Goal: Find specific page/section: Find specific page/section

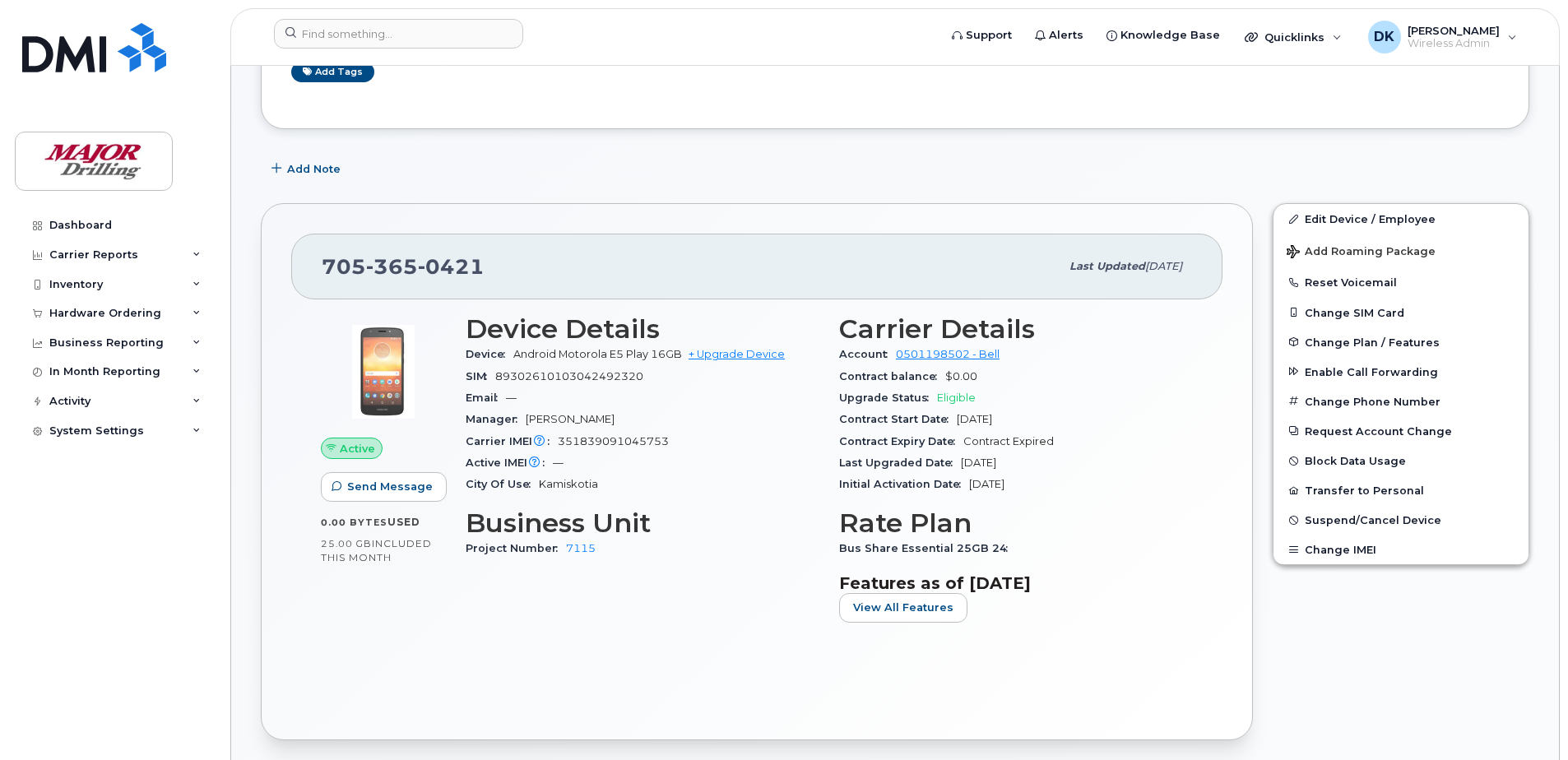
scroll to position [247, 0]
click at [577, 196] on div "[PHONE_NUMBER] Last updated [DATE] Active Send Message 0.00 Bytes  used 25.00 G…" at bounding box center [757, 471] width 1011 height 557
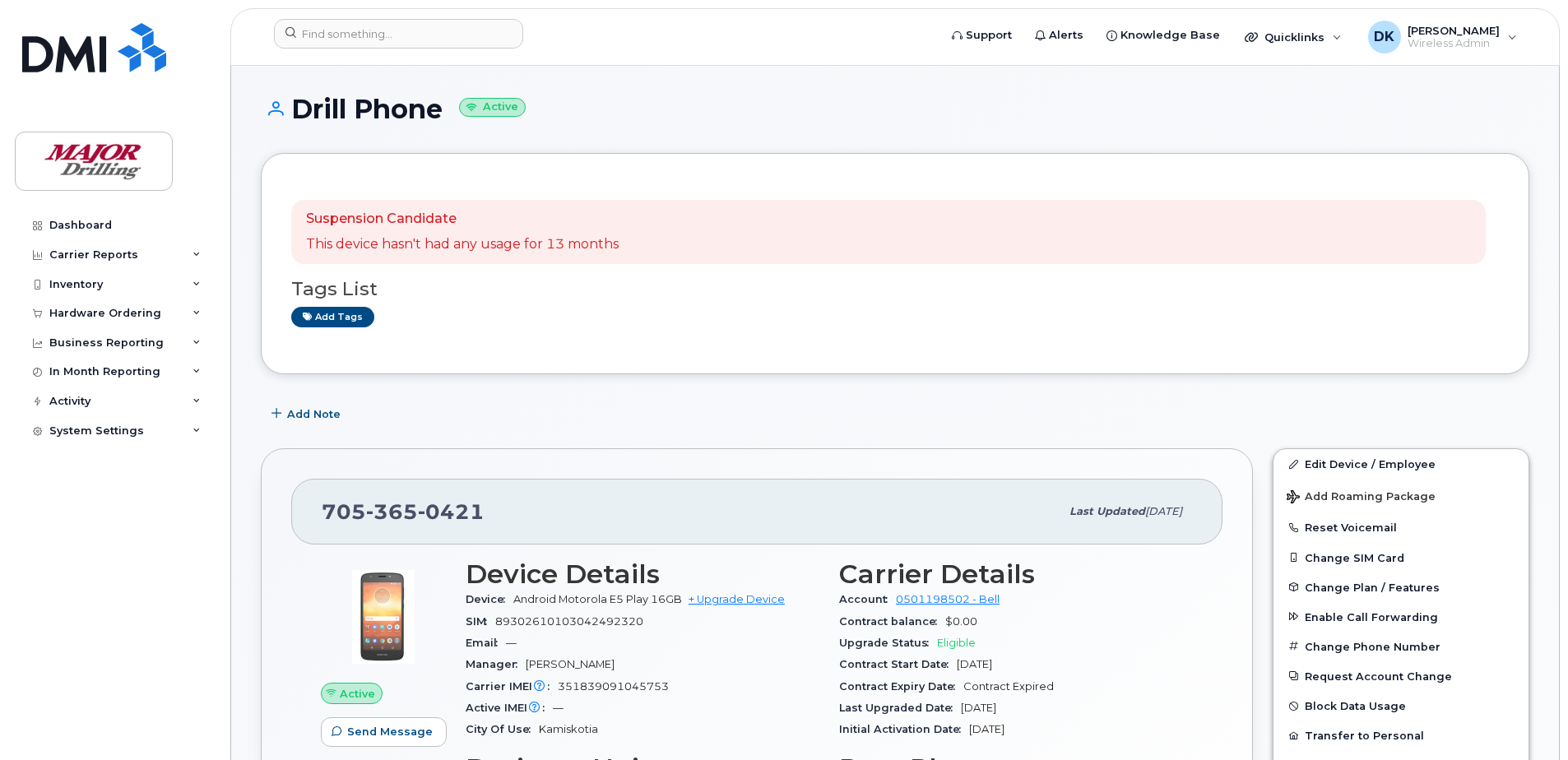
scroll to position [0, 0]
drag, startPoint x: 531, startPoint y: 505, endPoint x: 325, endPoint y: 508, distance: 206.0
click at [325, 508] on div "[PHONE_NUMBER]" at bounding box center [690, 512] width 738 height 35
drag, startPoint x: 325, startPoint y: 508, endPoint x: 336, endPoint y: 510, distance: 11.2
copy span "[PHONE_NUMBER]"
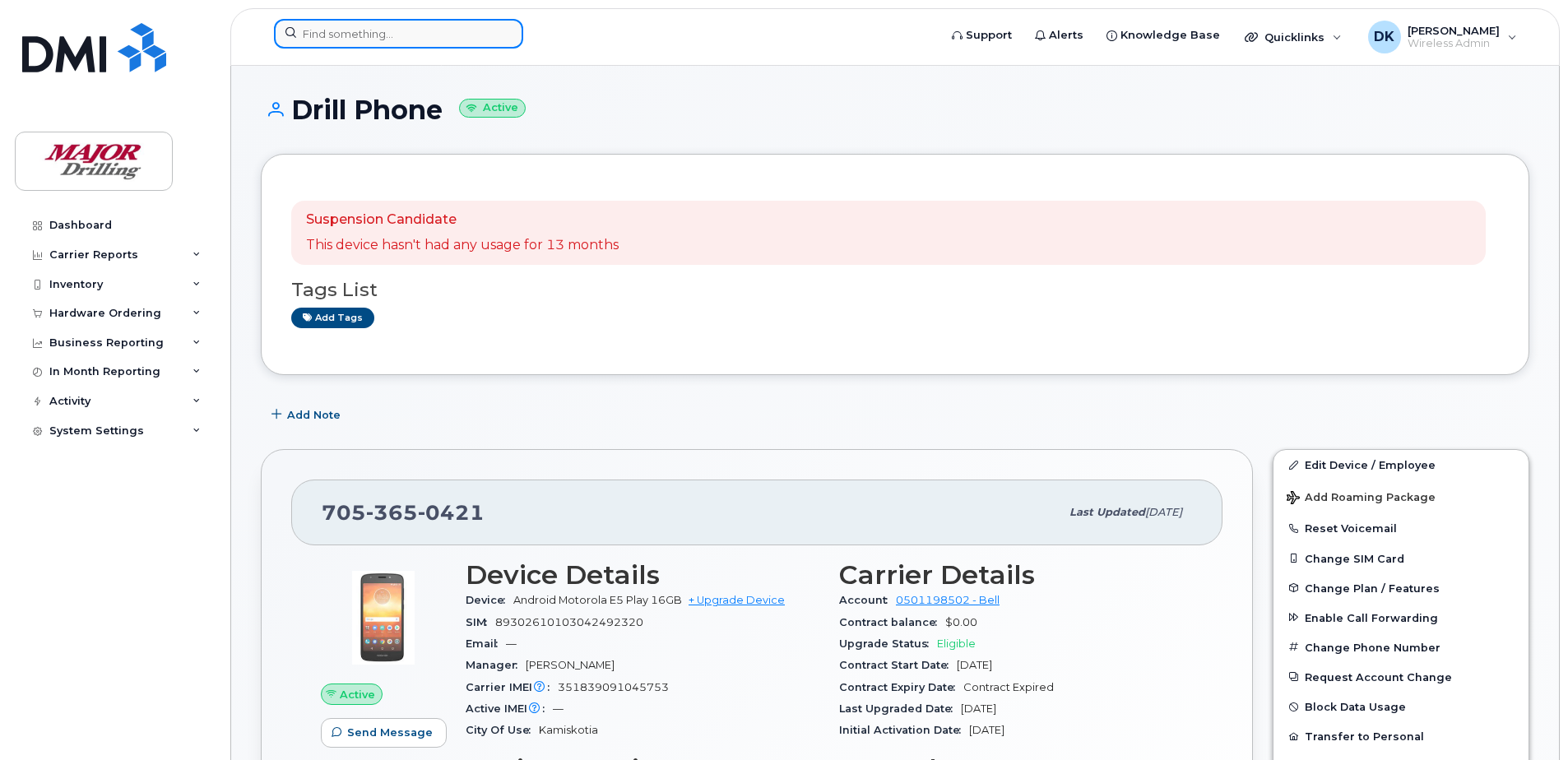
click at [368, 35] on input at bounding box center [398, 34] width 249 height 30
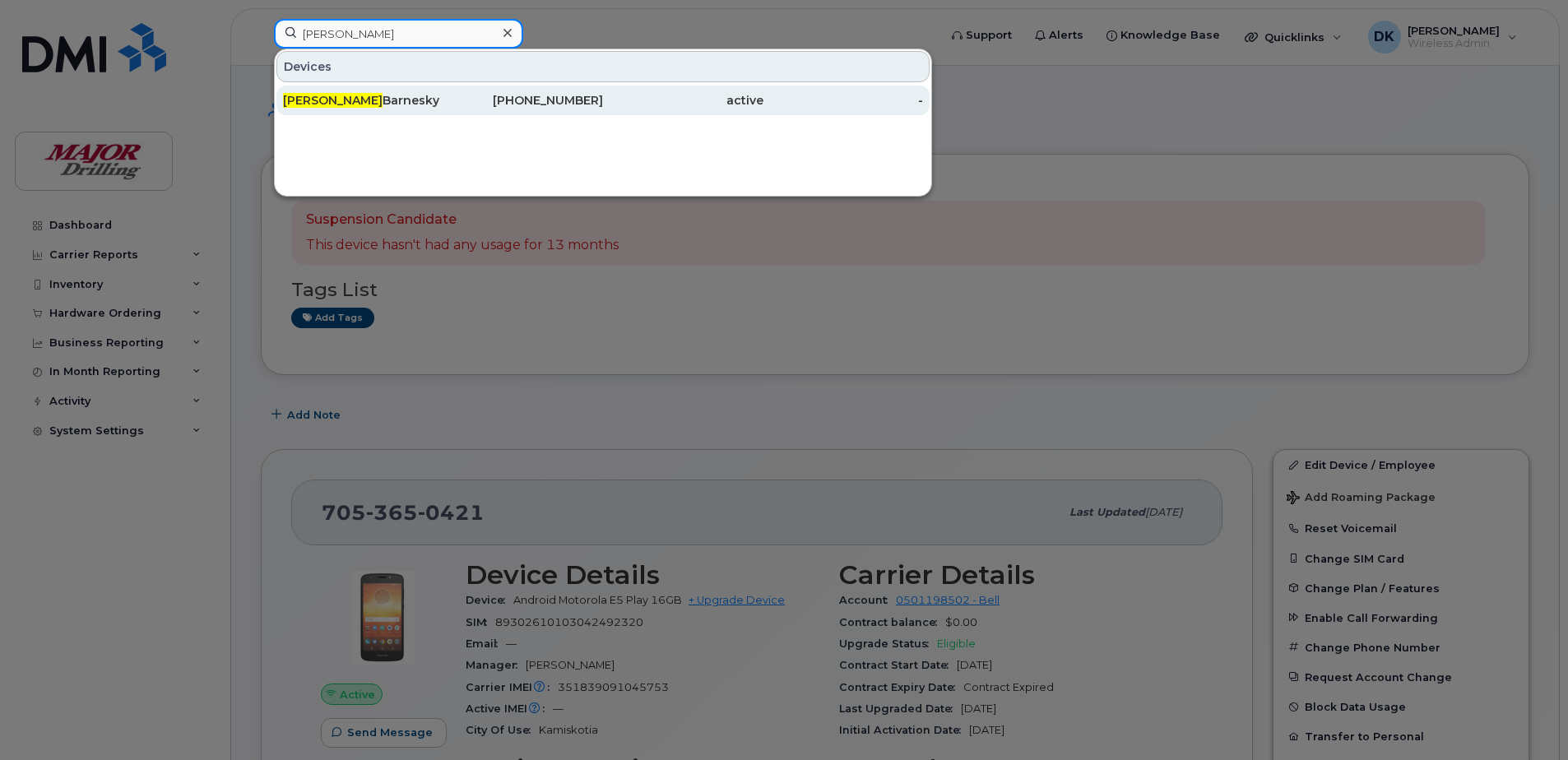
type input "[PERSON_NAME]"
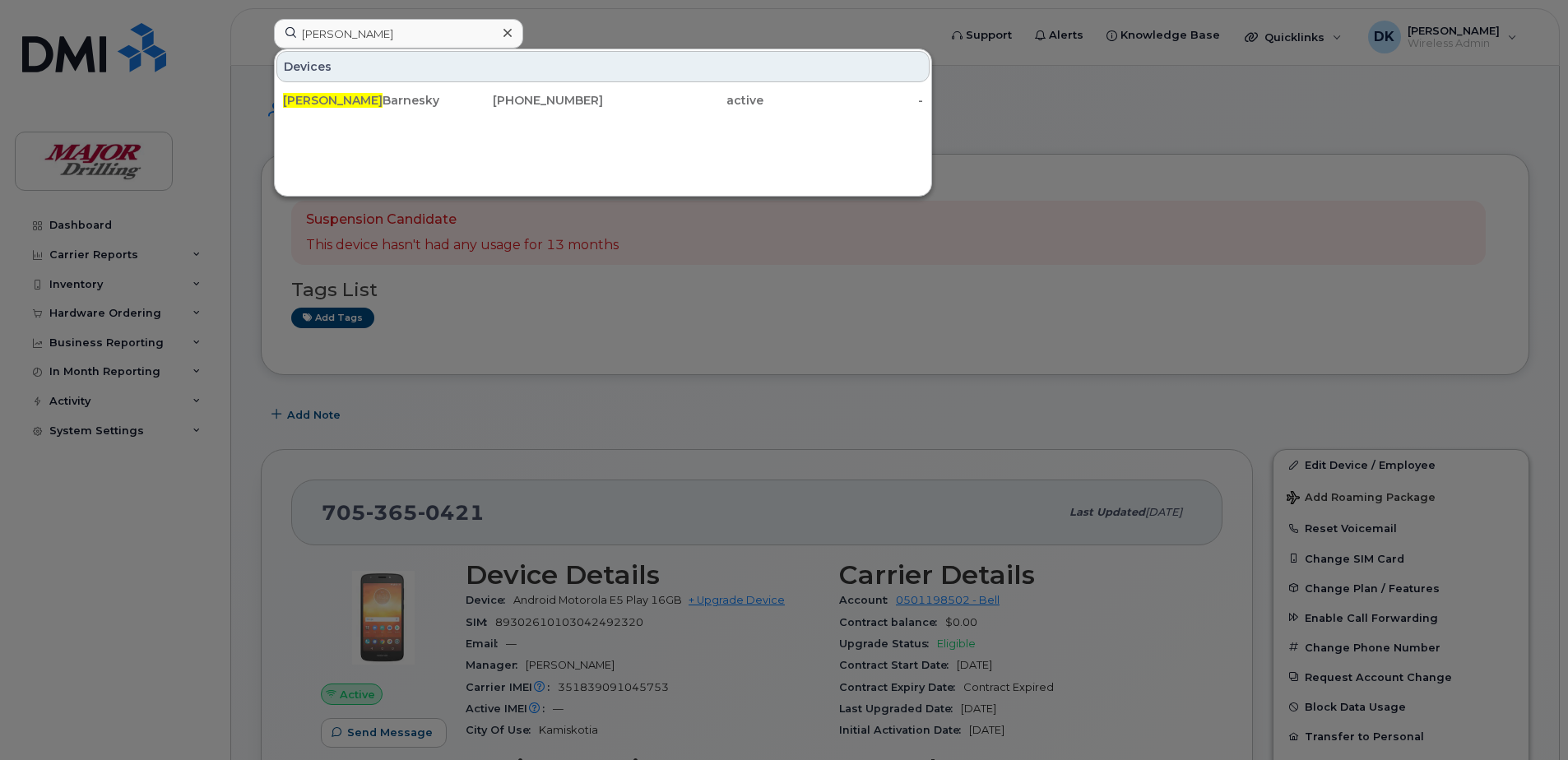
drag, startPoint x: 341, startPoint y: 96, endPoint x: 750, endPoint y: 749, distance: 770.5
click at [341, 96] on div "[PERSON_NAME]" at bounding box center [363, 101] width 161 height 17
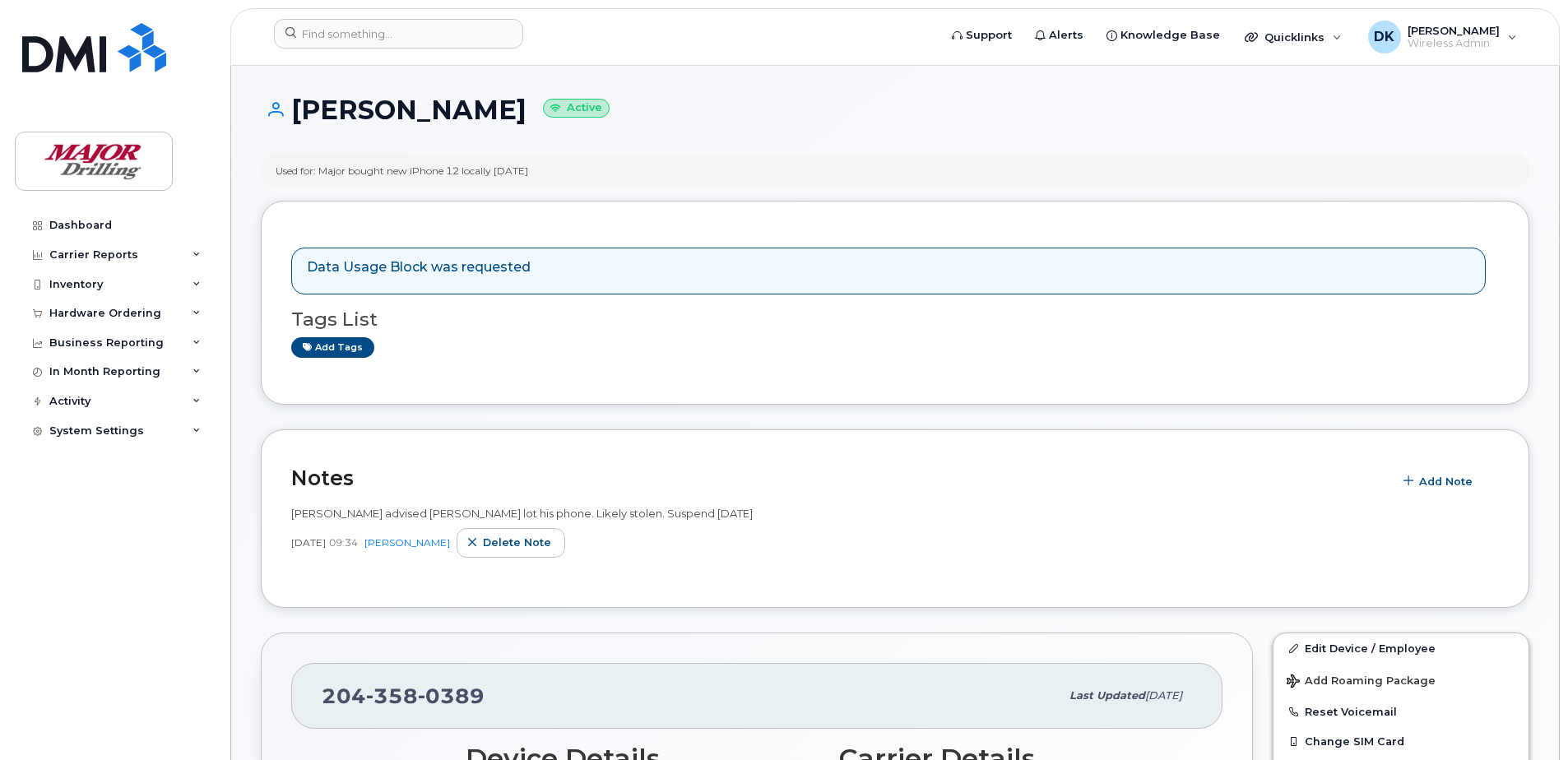
click at [367, 261] on p "Data Usage Block was requested" at bounding box center [418, 268] width 224 height 19
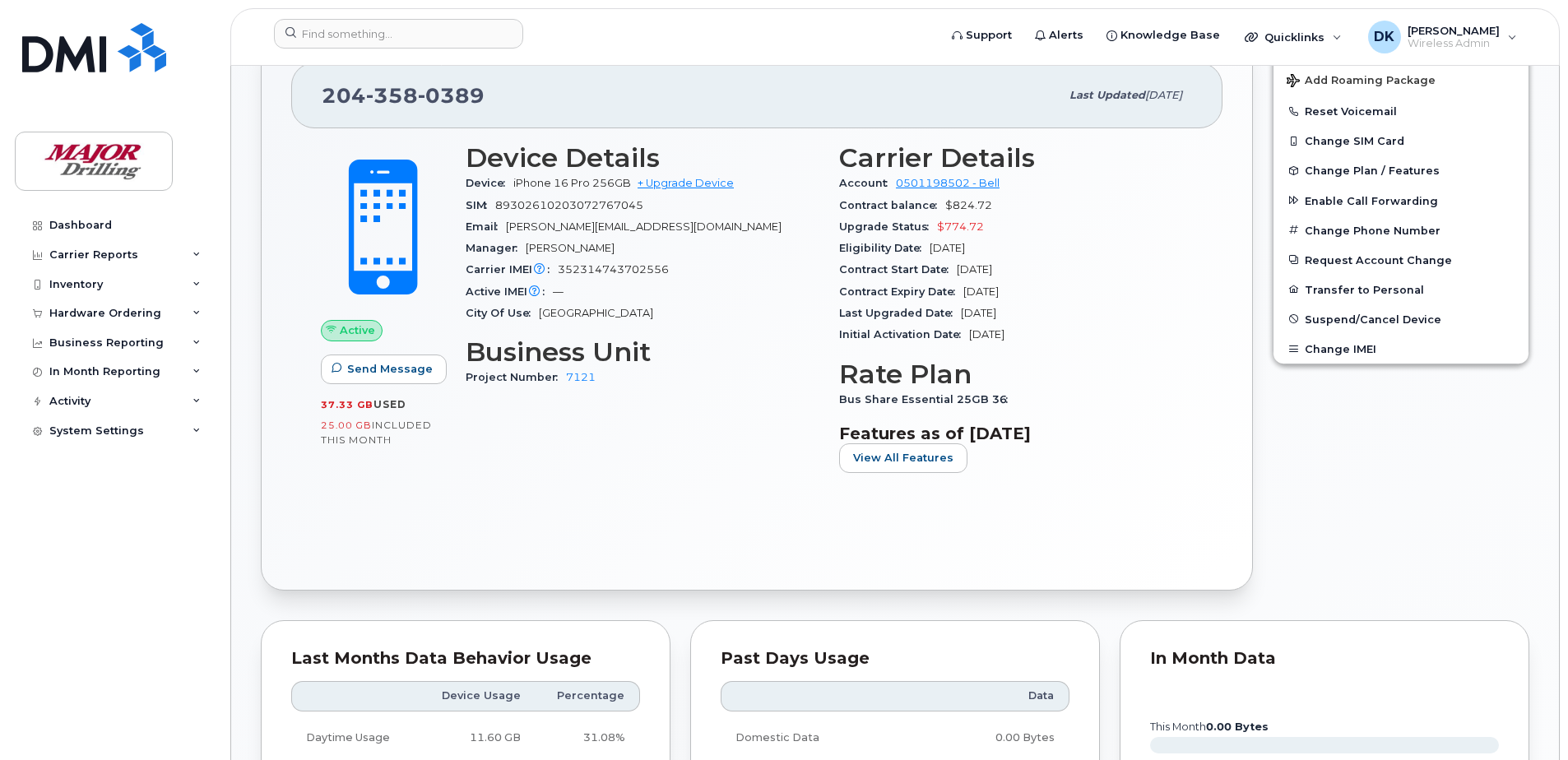
scroll to position [576, 0]
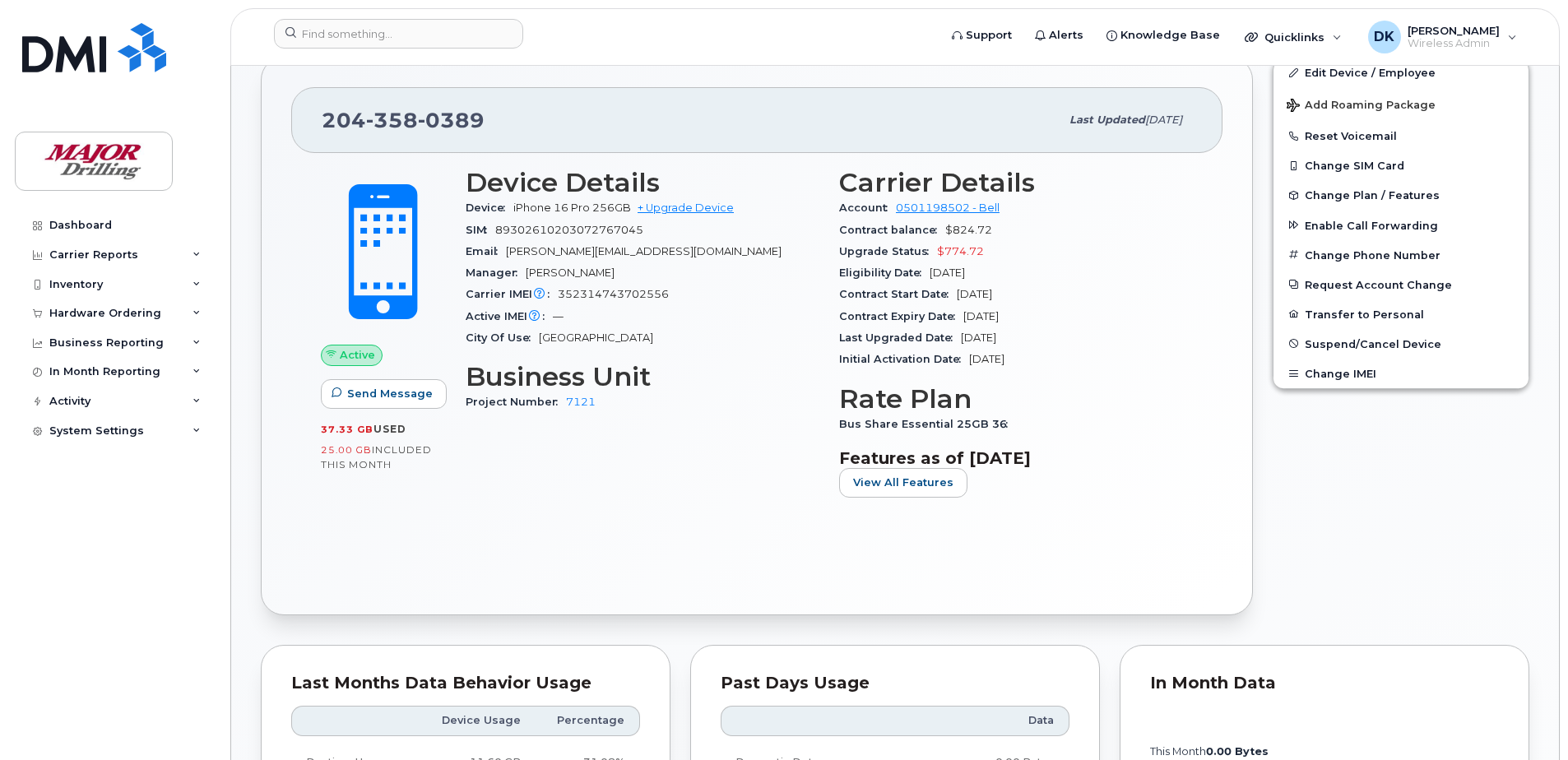
click at [1401, 580] on div "Edit Device / Employee Add Roaming Package Reset Voicemail Change SIM Card Chan…" at bounding box center [1401, 335] width 276 height 578
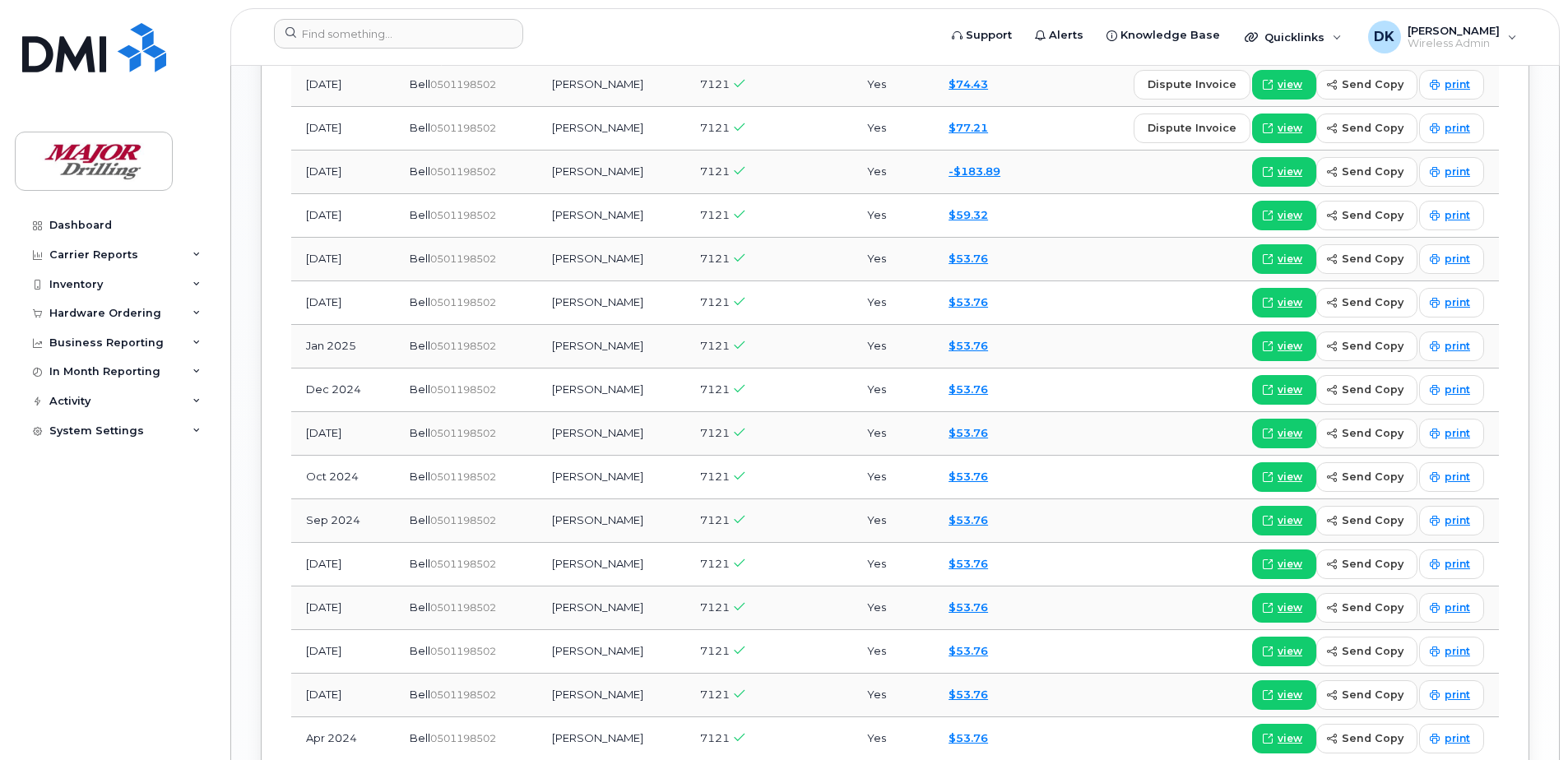
scroll to position [1644, 0]
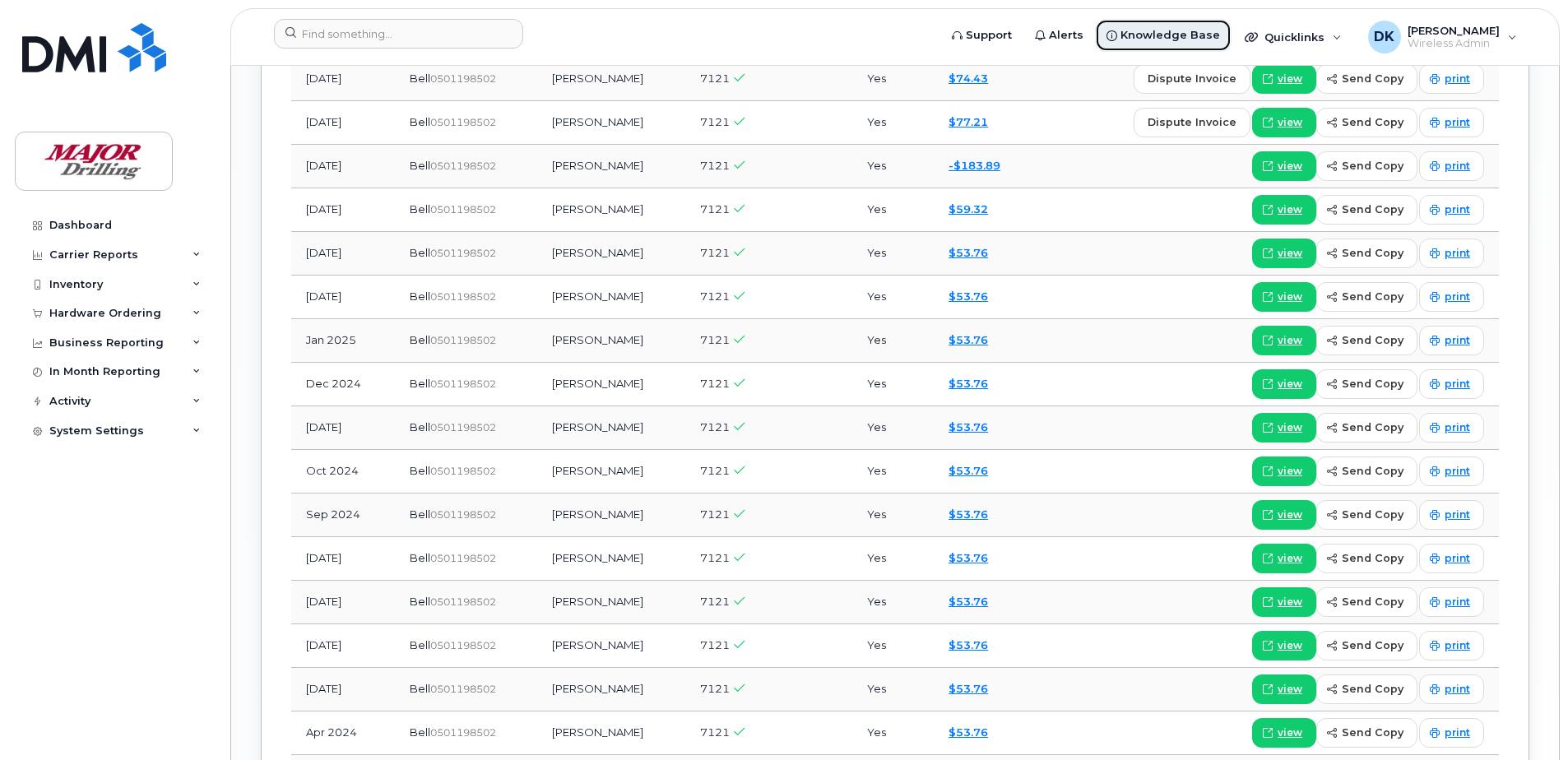
click at [1150, 23] on link "Knowledge Base" at bounding box center [1163, 35] width 136 height 33
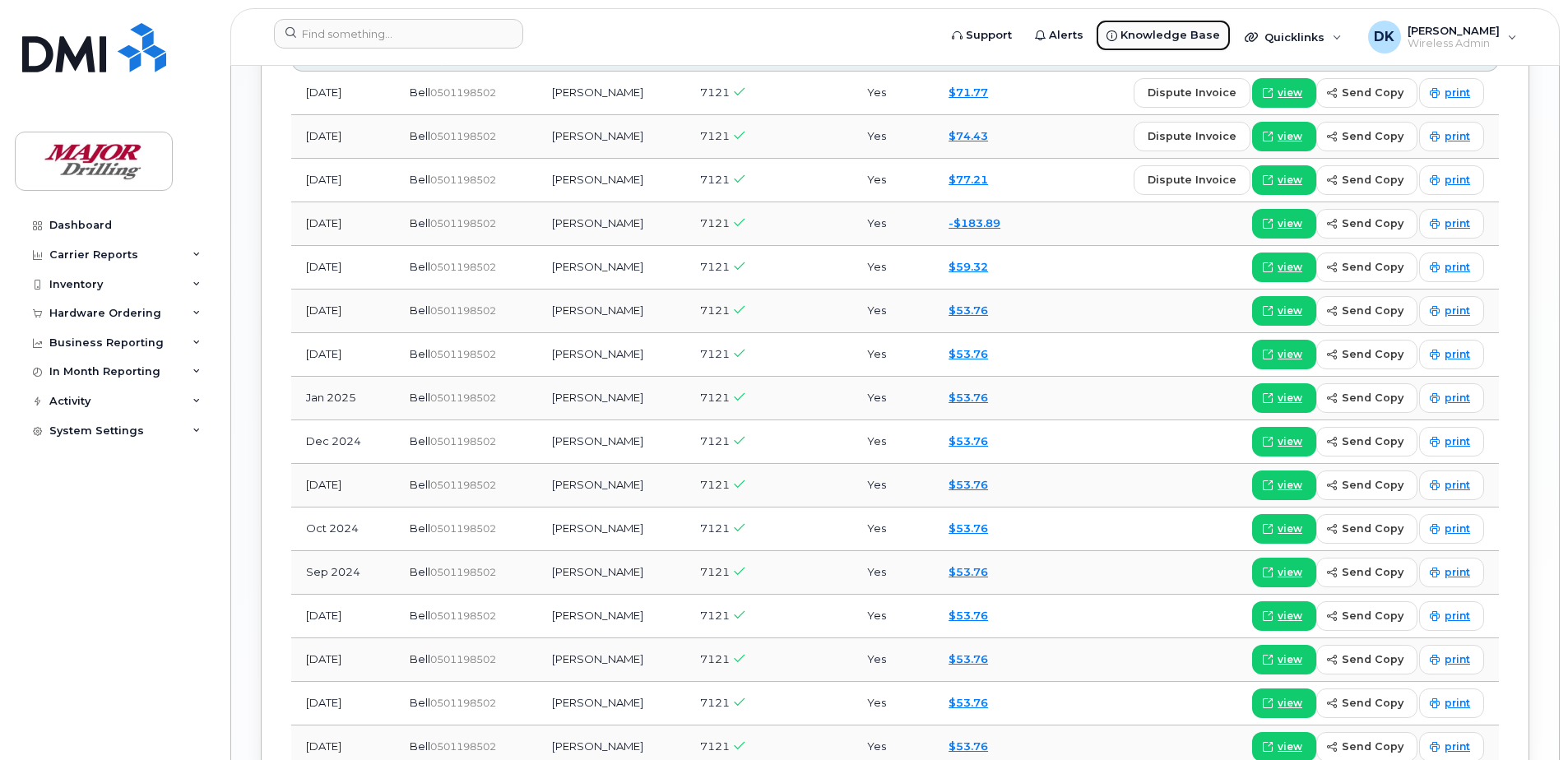
scroll to position [1480, 0]
